Goal: Task Accomplishment & Management: Manage account settings

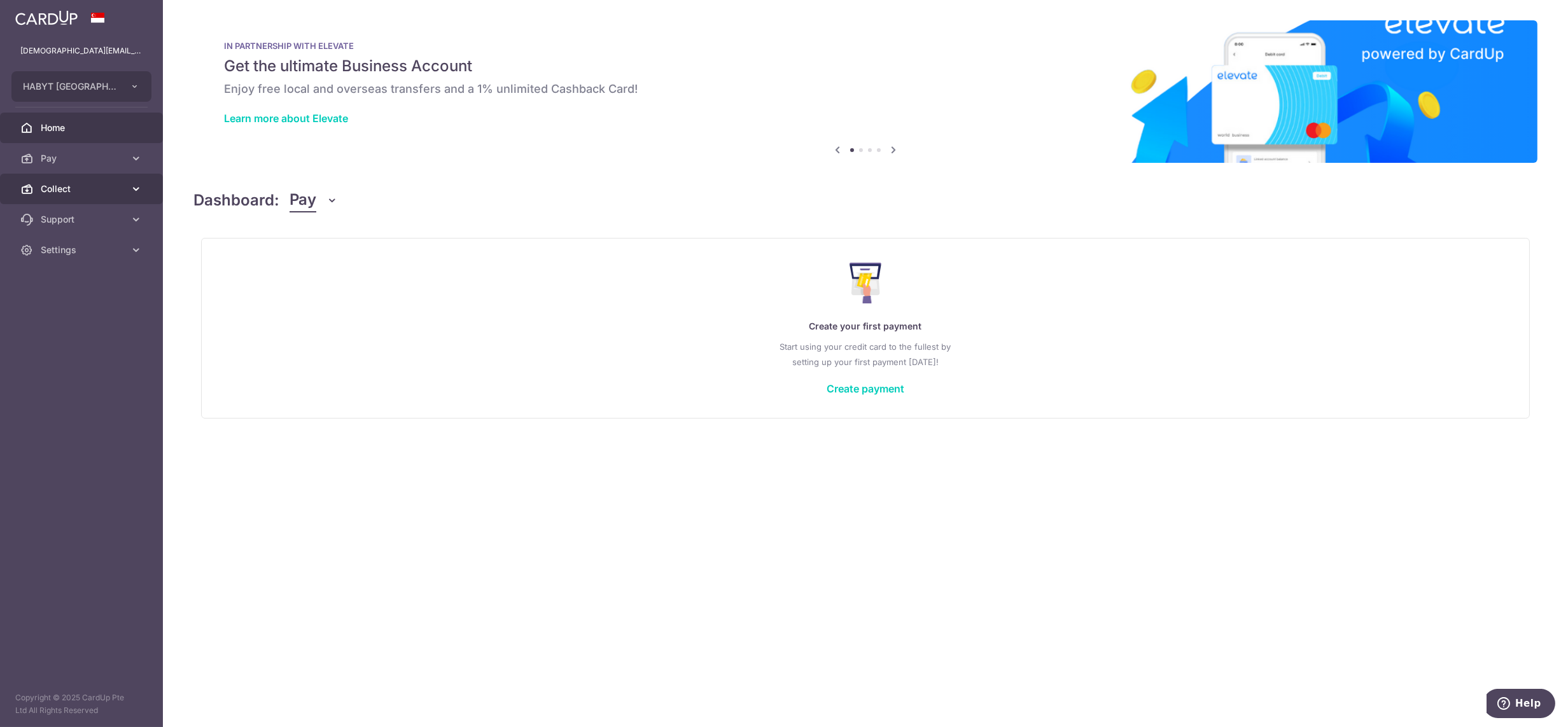
drag, startPoint x: 0, startPoint y: 0, endPoint x: 68, endPoint y: 192, distance: 203.7
click at [68, 192] on span "Collect" at bounding box center [82, 189] width 84 height 12
click at [74, 222] on span "Dashboard" at bounding box center [82, 220] width 84 height 12
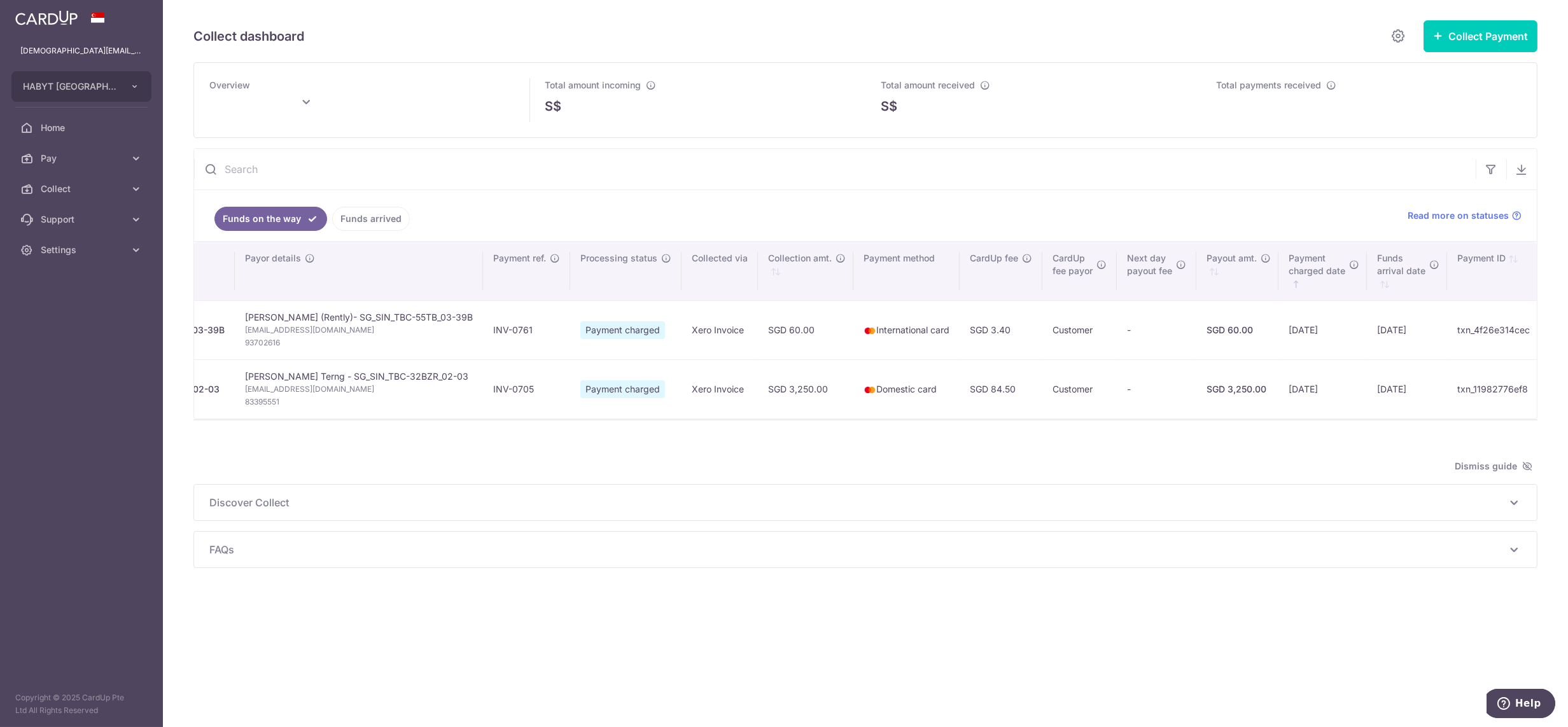
scroll to position [0, 198]
type input "September 2025"
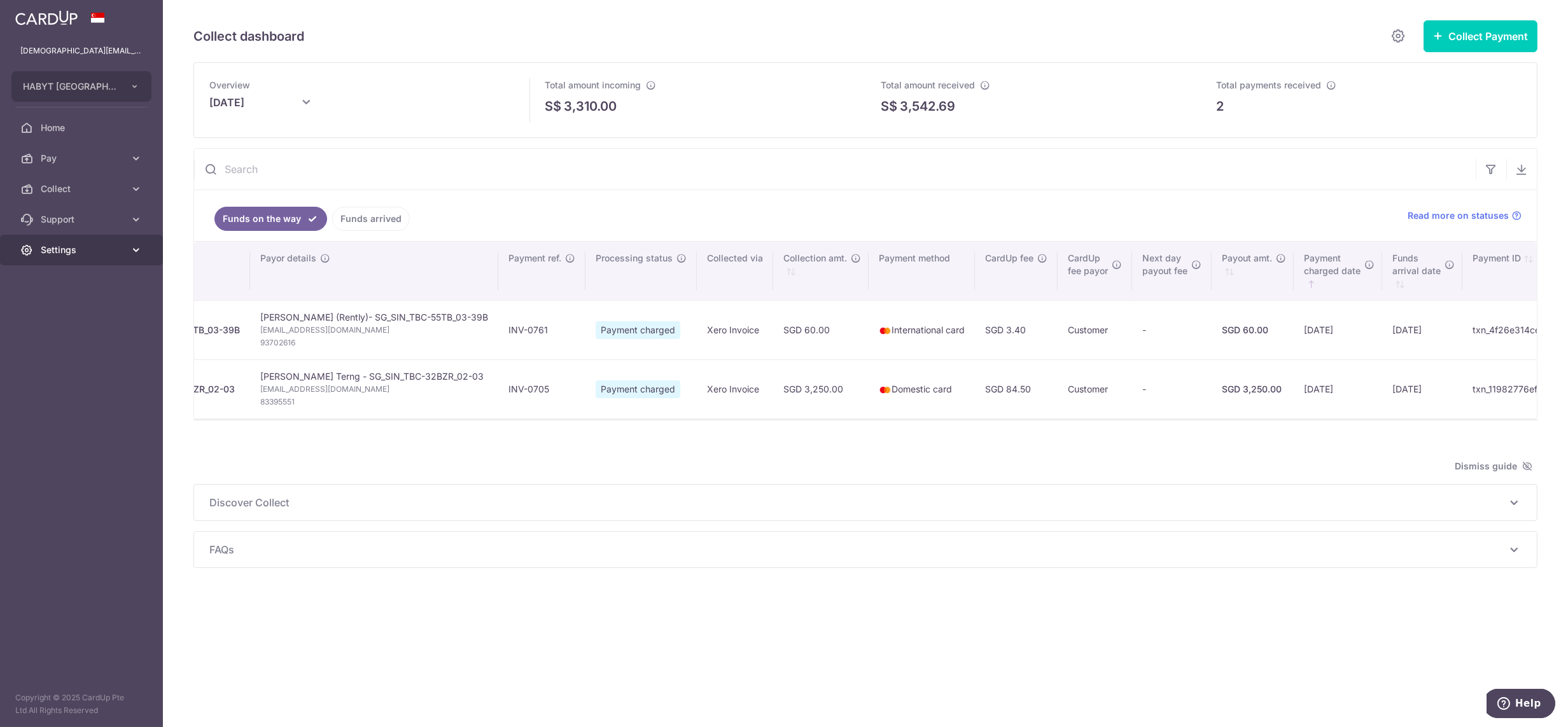
drag, startPoint x: 73, startPoint y: 245, endPoint x: 77, endPoint y: 262, distance: 17.5
click at [73, 245] on span "Settings" at bounding box center [82, 250] width 84 height 12
click at [68, 326] on link "Logout" at bounding box center [82, 310] width 163 height 30
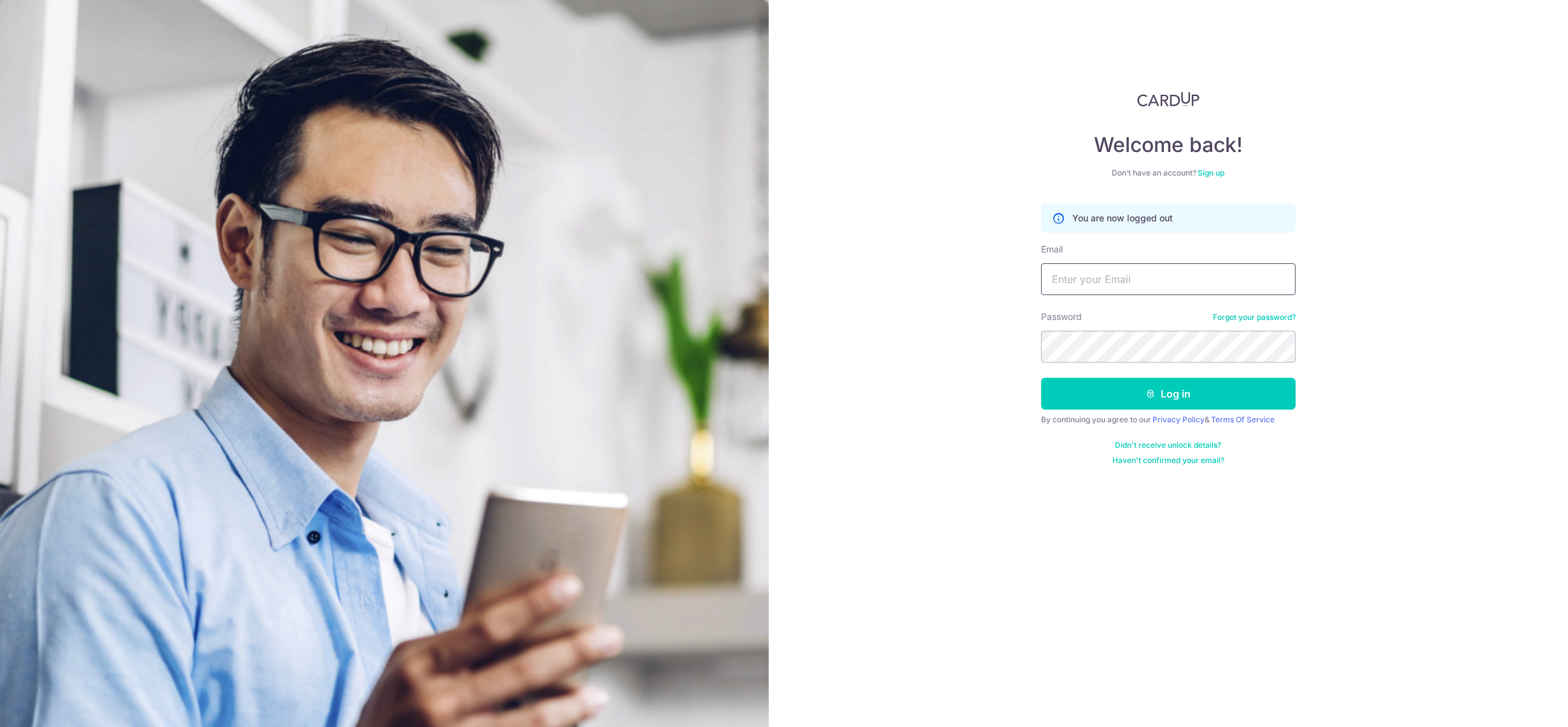
click at [1107, 284] on input "Email" at bounding box center [1168, 279] width 255 height 32
type input "[DEMOGRAPHIC_DATA][EMAIL_ADDRESS][DOMAIN_NAME]"
